Goal: Task Accomplishment & Management: Use online tool/utility

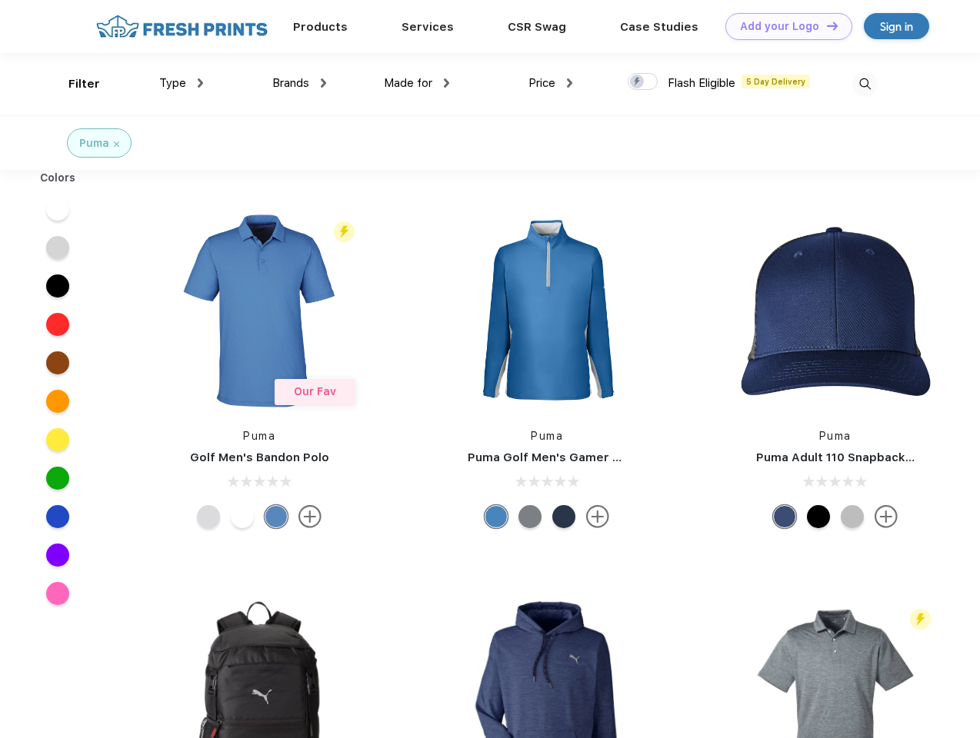
click at [783, 26] on link "Add your Logo Design Tool" at bounding box center [788, 26] width 127 height 27
click at [0, 0] on div "Design Tool" at bounding box center [0, 0] width 0 height 0
click at [825, 25] on link "Add your Logo Design Tool" at bounding box center [788, 26] width 127 height 27
click at [74, 84] on div "Filter" at bounding box center [84, 84] width 32 height 18
click at [182, 83] on span "Type" at bounding box center [172, 83] width 27 height 14
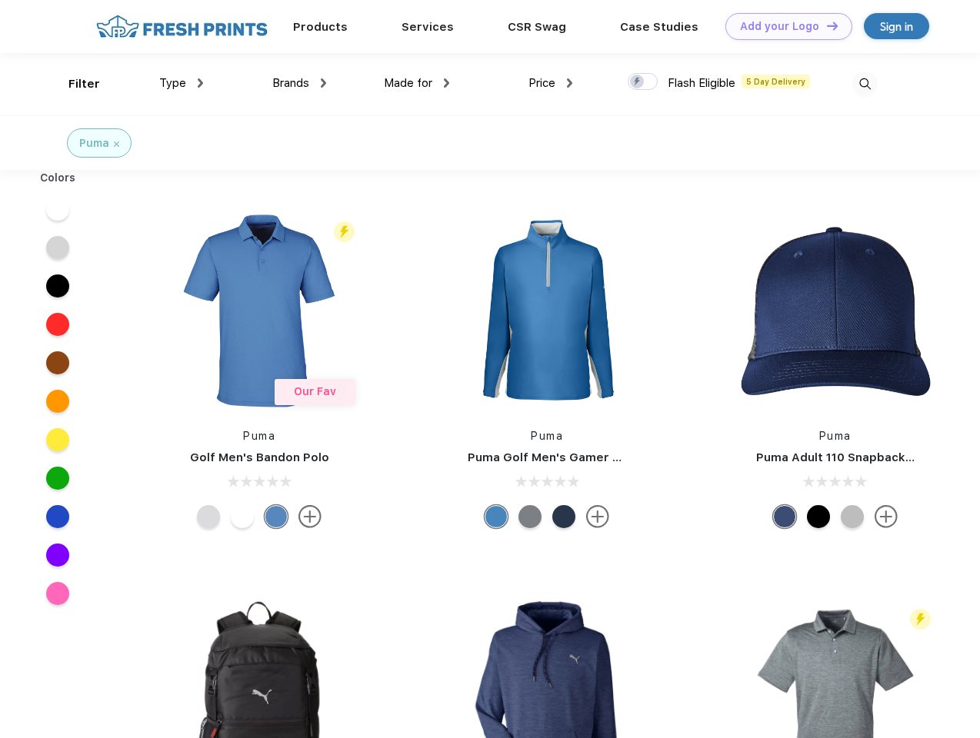
click at [299, 83] on span "Brands" at bounding box center [290, 83] width 37 height 14
click at [417, 83] on span "Made for" at bounding box center [408, 83] width 48 height 14
click at [551, 83] on span "Price" at bounding box center [541, 83] width 27 height 14
click at [643, 82] on div at bounding box center [643, 81] width 30 height 17
click at [638, 82] on input "checkbox" at bounding box center [633, 77] width 10 height 10
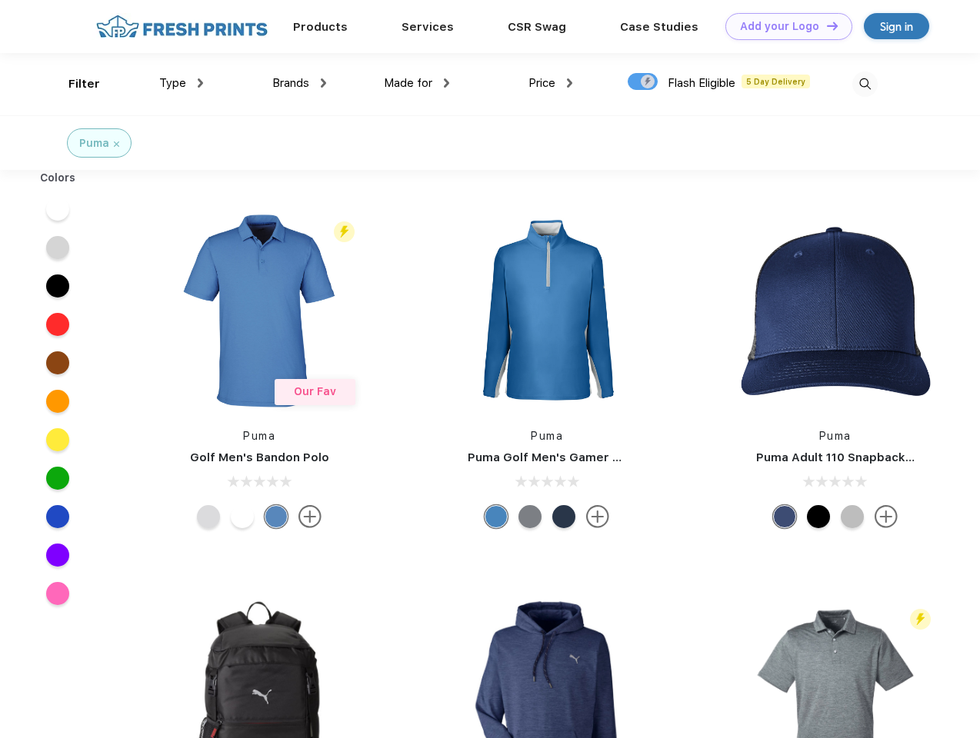
click at [865, 84] on img at bounding box center [864, 84] width 25 height 25
